Goal: Task Accomplishment & Management: Complete application form

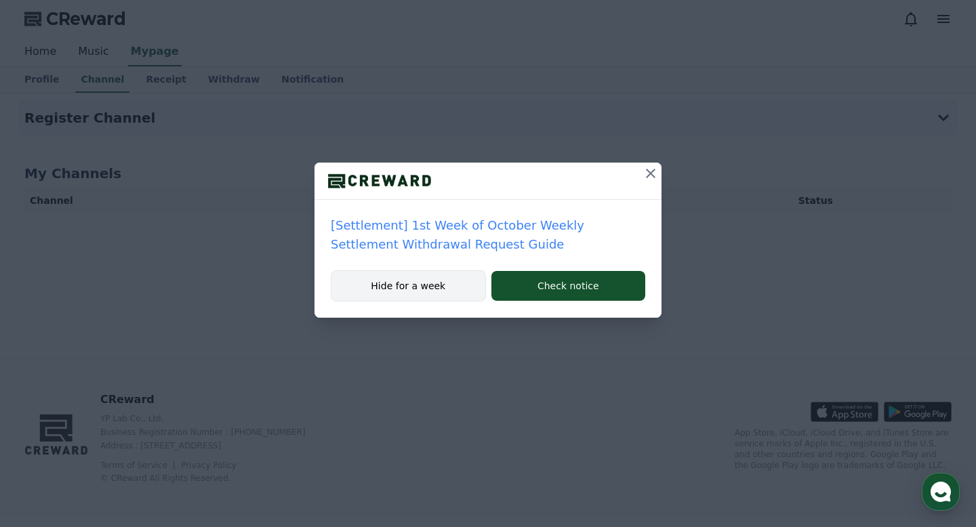
click at [437, 295] on button "Hide for a week" at bounding box center [408, 285] width 155 height 31
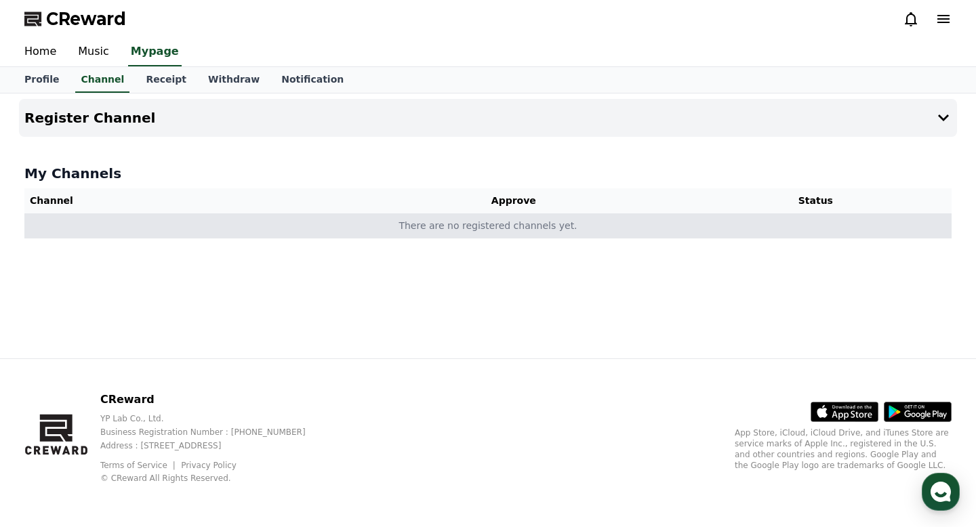
click at [531, 222] on td "There are no registered channels yet." at bounding box center [487, 225] width 927 height 25
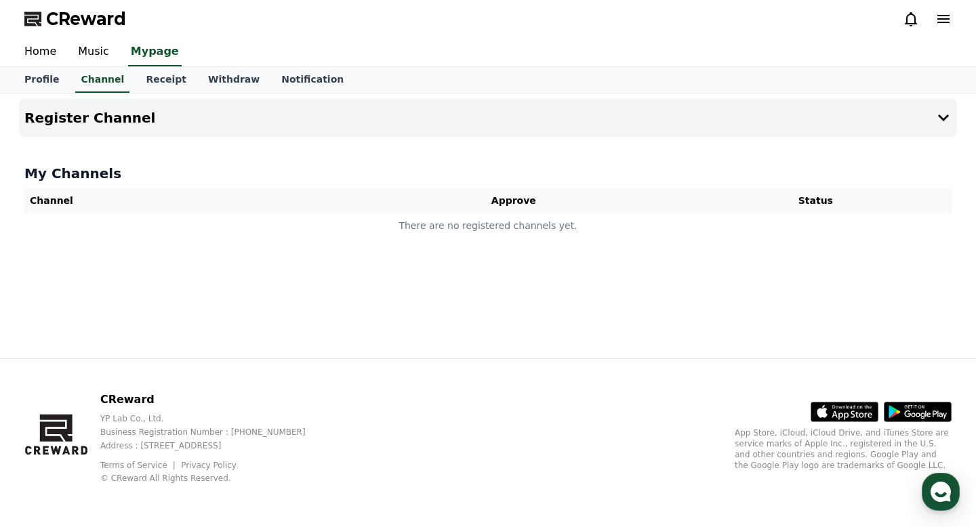
click at [556, 137] on div "Register Channel My Channels Channel Approve Status There are no registered cha…" at bounding box center [488, 226] width 949 height 265
click at [947, 119] on icon at bounding box center [943, 118] width 16 height 16
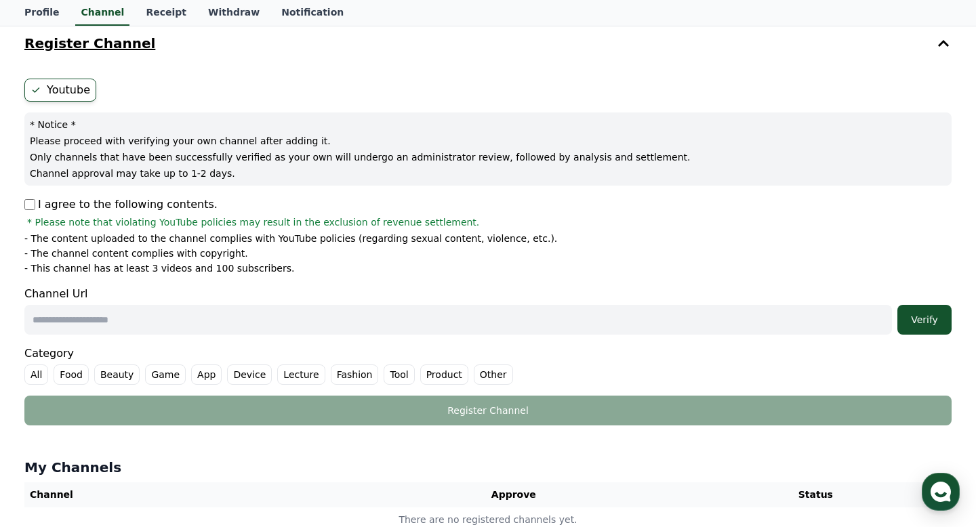
scroll to position [123, 0]
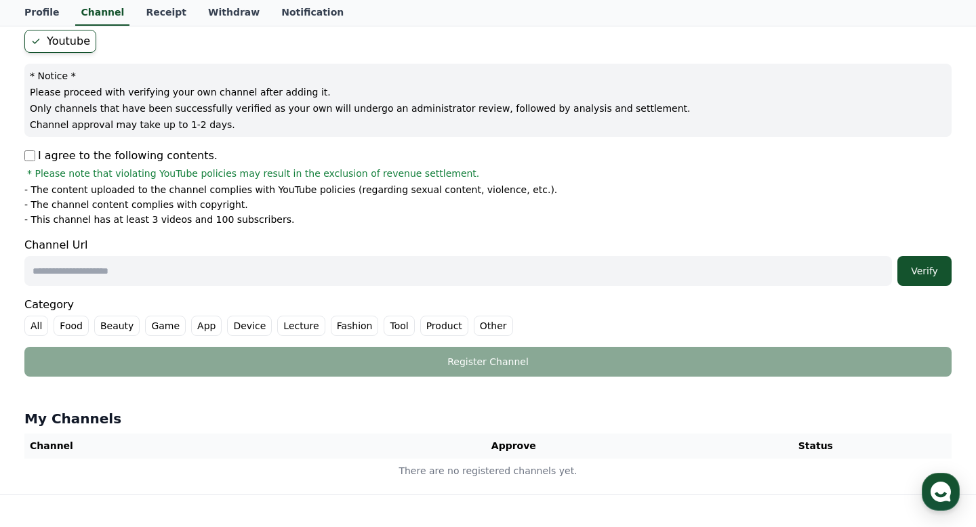
click at [547, 272] on input "text" at bounding box center [457, 271] width 867 height 30
paste input "**********"
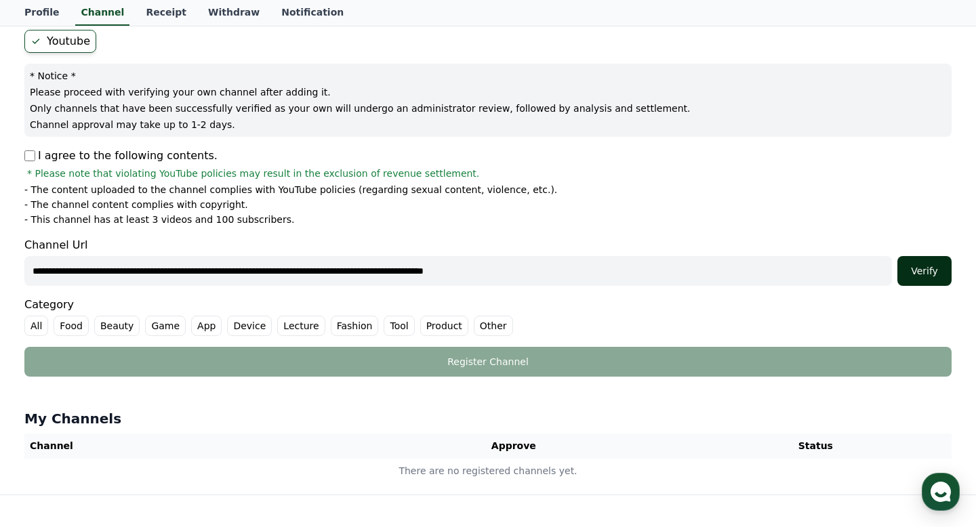
type input "**********"
click at [929, 283] on button "Verify" at bounding box center [924, 271] width 54 height 30
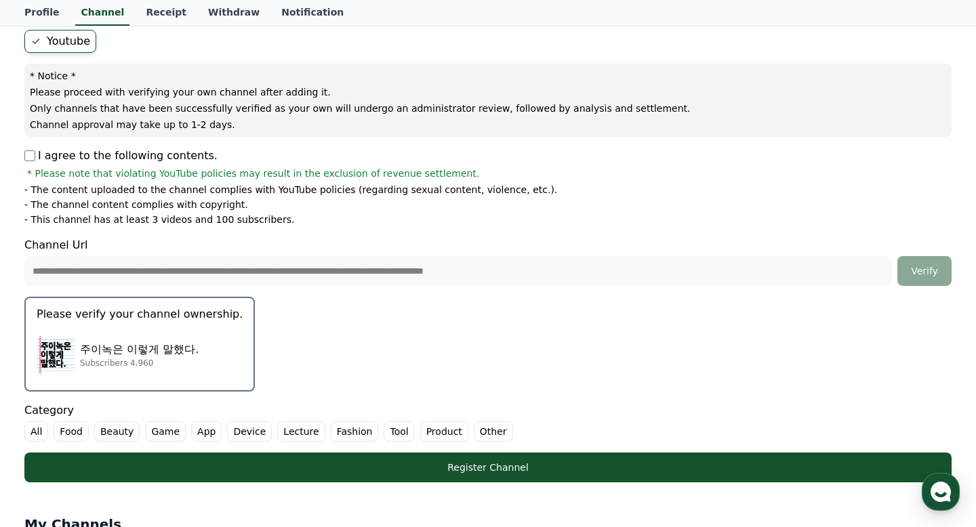
click at [140, 343] on p "주이녹은 이렇게 말했다." at bounding box center [139, 350] width 119 height 16
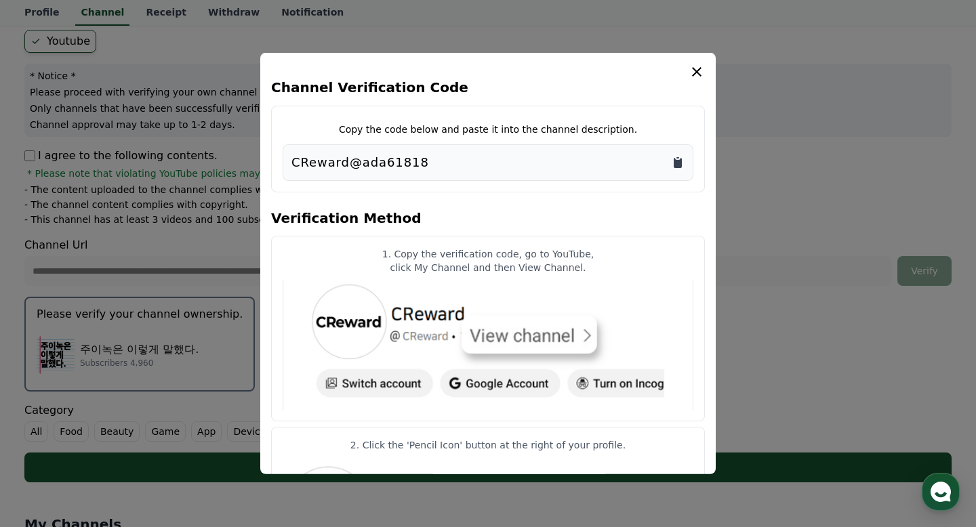
click at [674, 163] on icon "Copy to clipboard" at bounding box center [678, 163] width 8 height 10
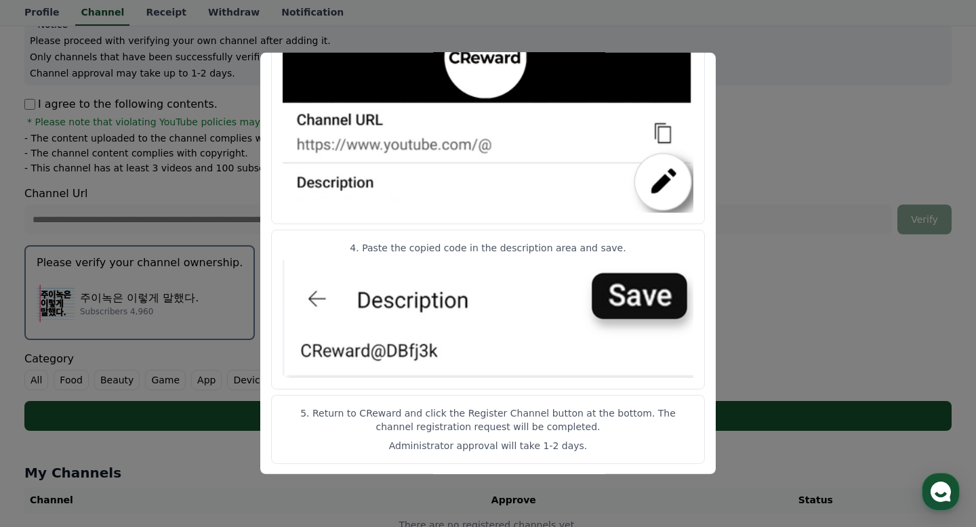
scroll to position [0, 0]
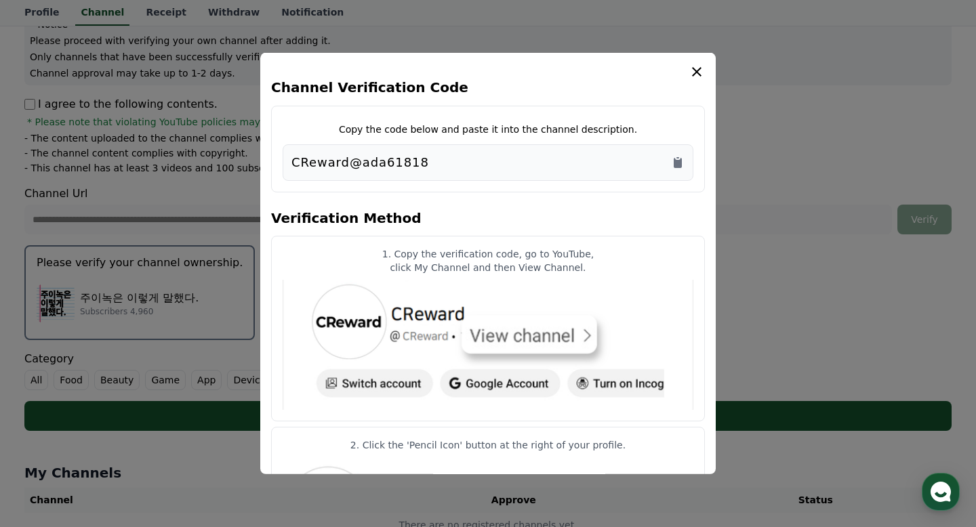
click at [694, 70] on icon "modal" at bounding box center [696, 71] width 9 height 9
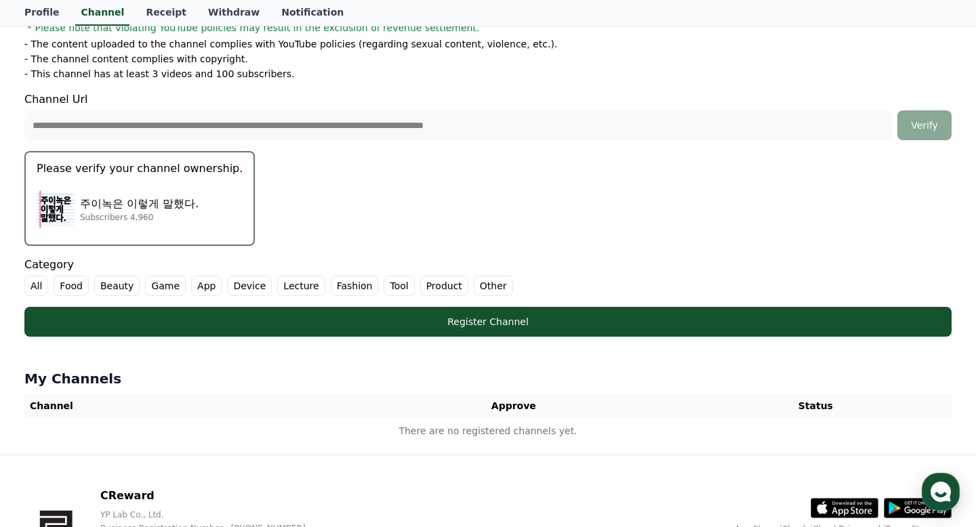
scroll to position [279, 0]
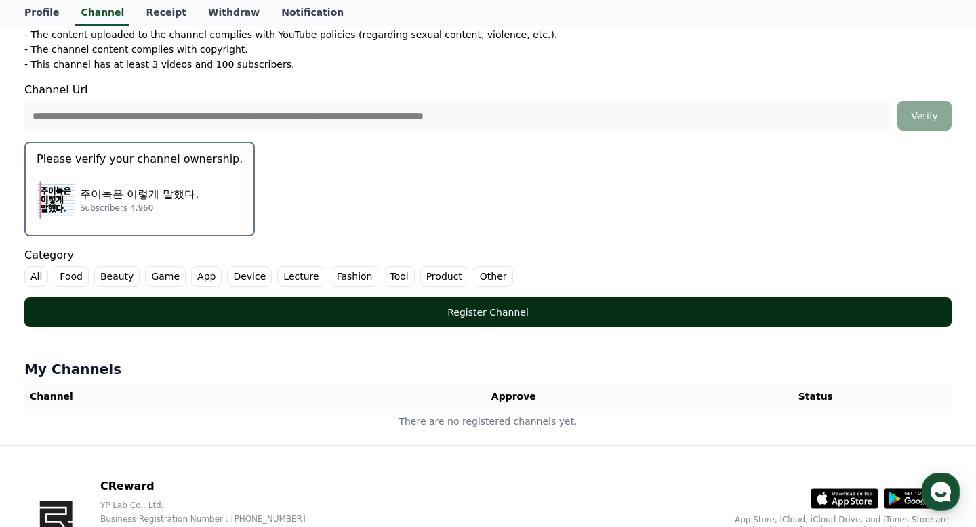
click at [505, 315] on div "Register Channel" at bounding box center [488, 313] width 873 height 14
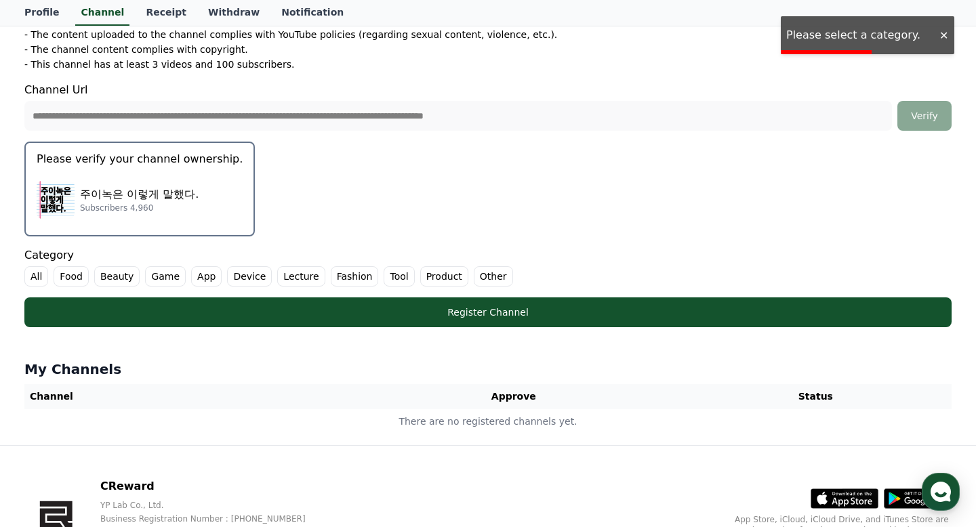
click at [411, 202] on form "**********" at bounding box center [487, 101] width 927 height 453
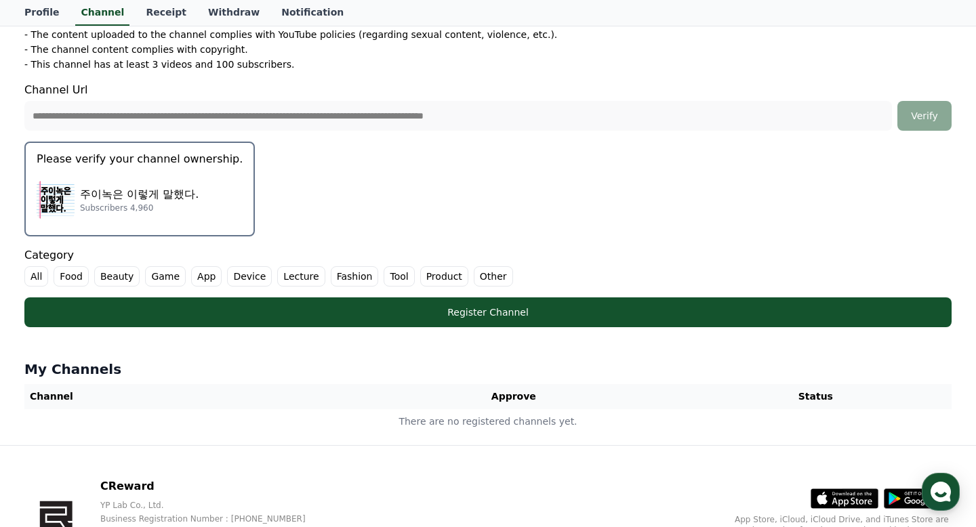
click at [474, 275] on label "Other" at bounding box center [493, 276] width 39 height 20
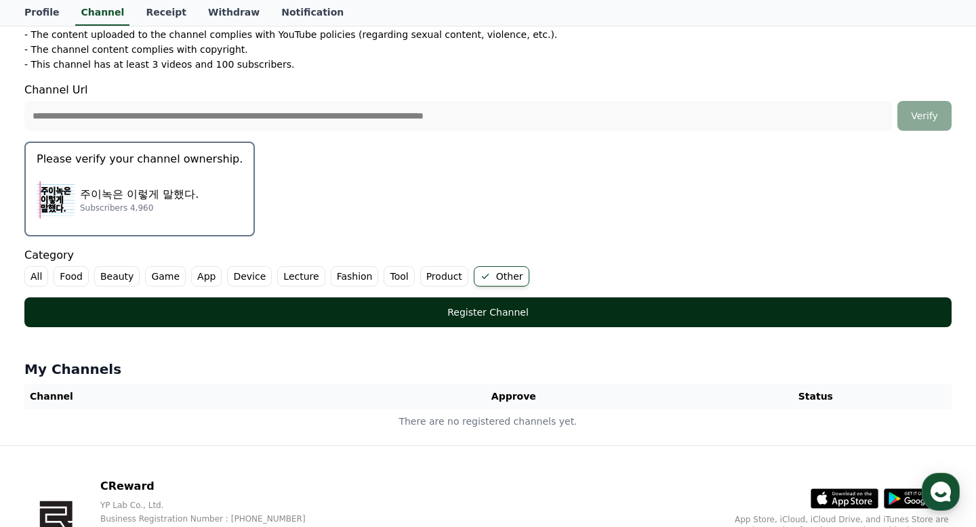
click at [495, 312] on div "Register Channel" at bounding box center [488, 313] width 873 height 14
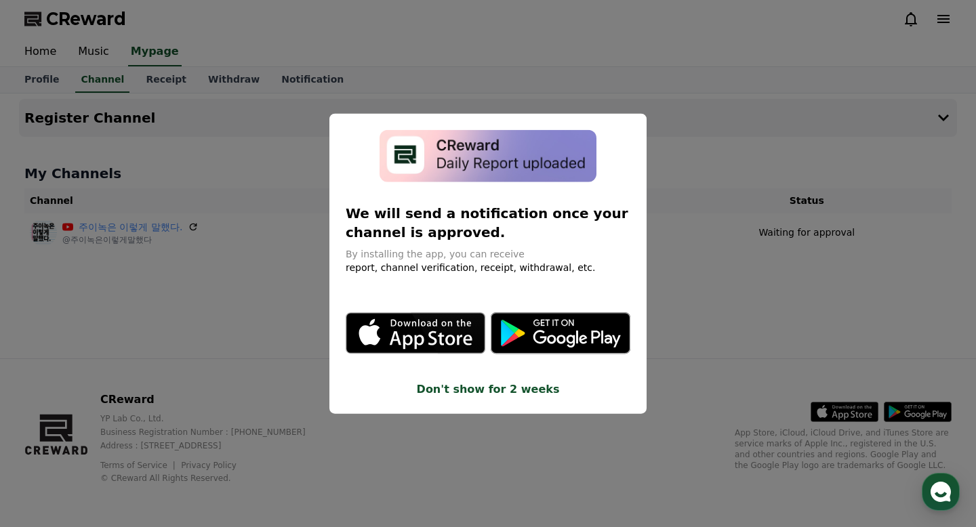
click at [720, 291] on button "close modal" at bounding box center [488, 263] width 976 height 527
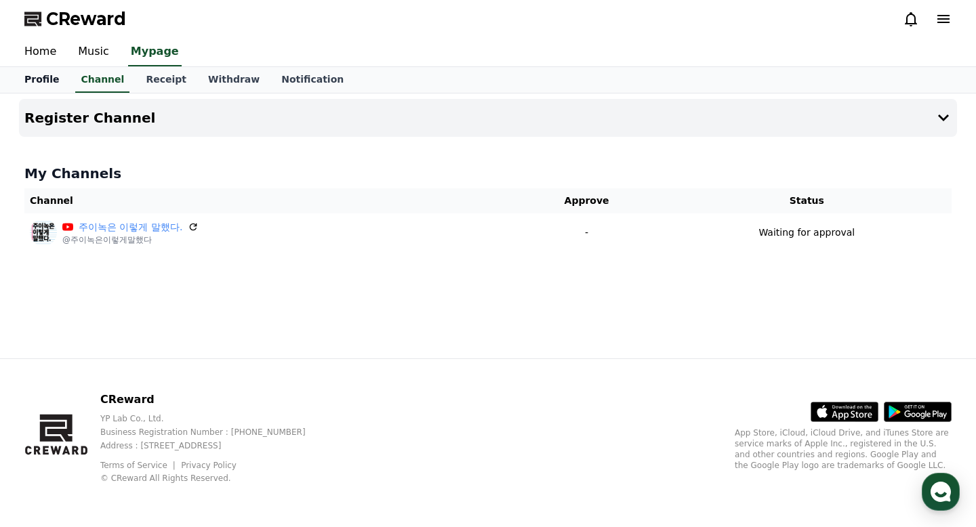
click at [43, 79] on link "Profile" at bounding box center [42, 80] width 56 height 26
select select "**********"
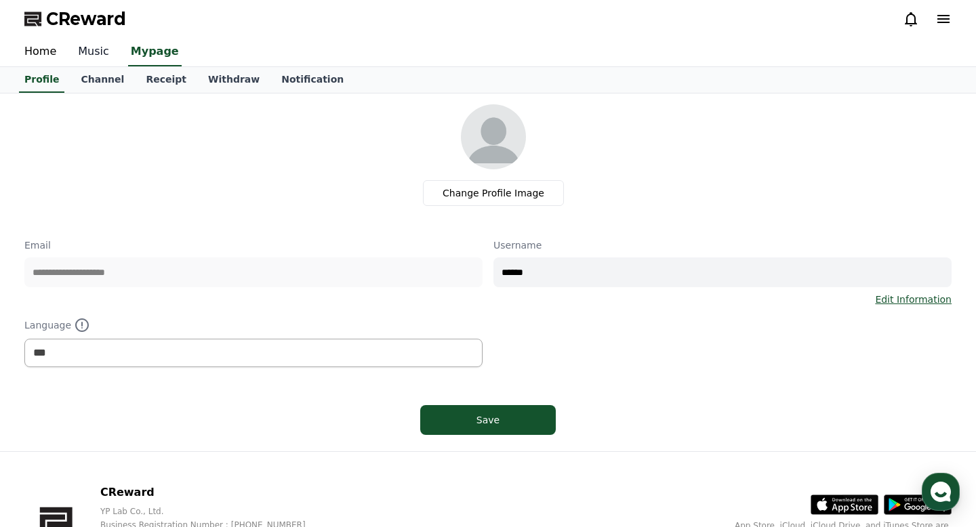
click at [100, 52] on link "Music" at bounding box center [93, 52] width 53 height 28
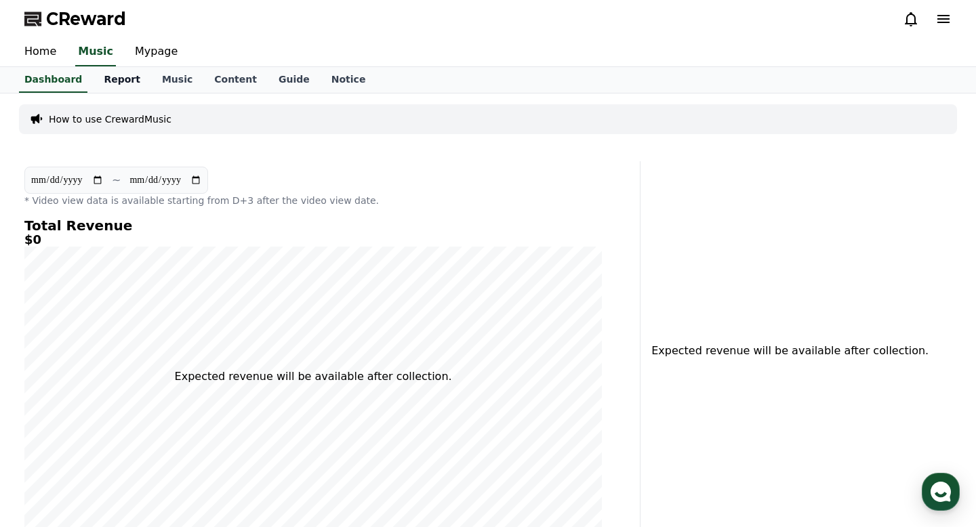
click at [131, 87] on link "Report" at bounding box center [122, 80] width 58 height 26
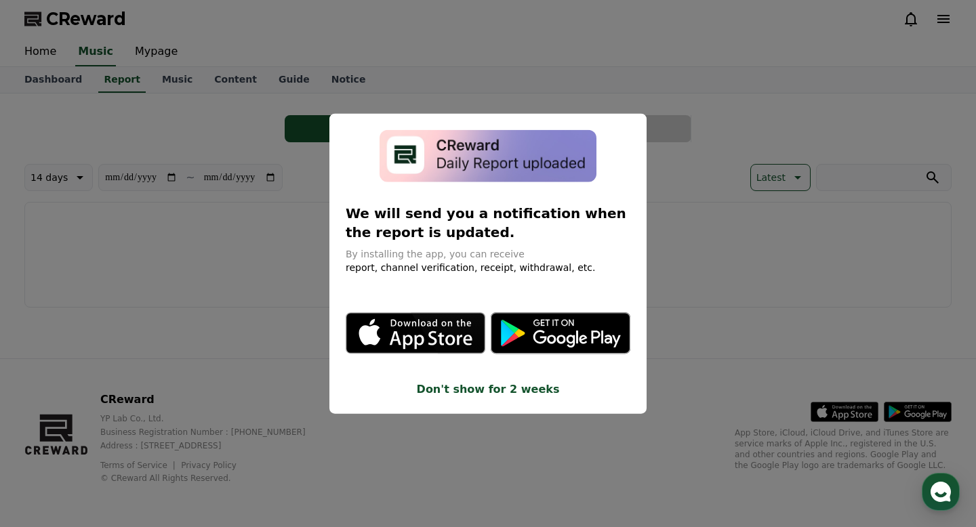
click at [436, 390] on button "Don't show for 2 weeks" at bounding box center [488, 389] width 285 height 16
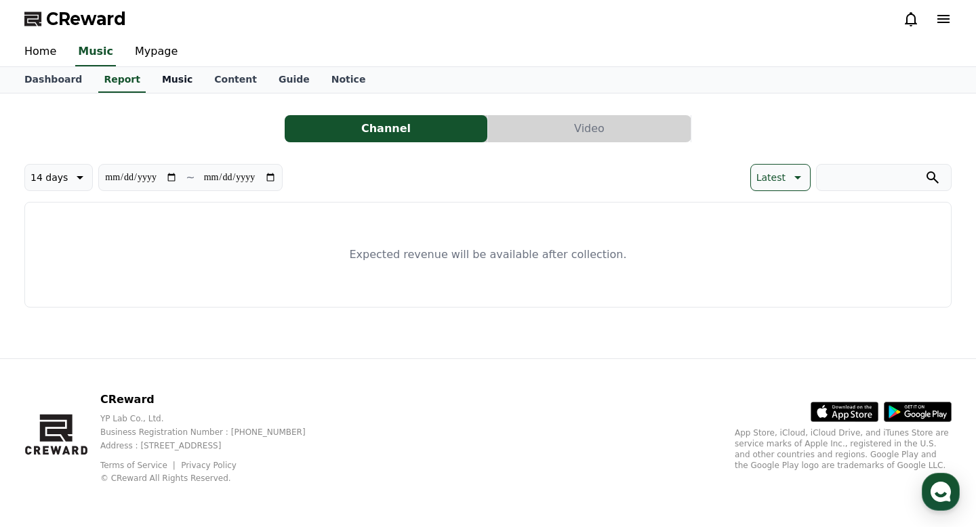
click at [169, 80] on link "Music" at bounding box center [177, 80] width 52 height 26
